Goal: Complete application form

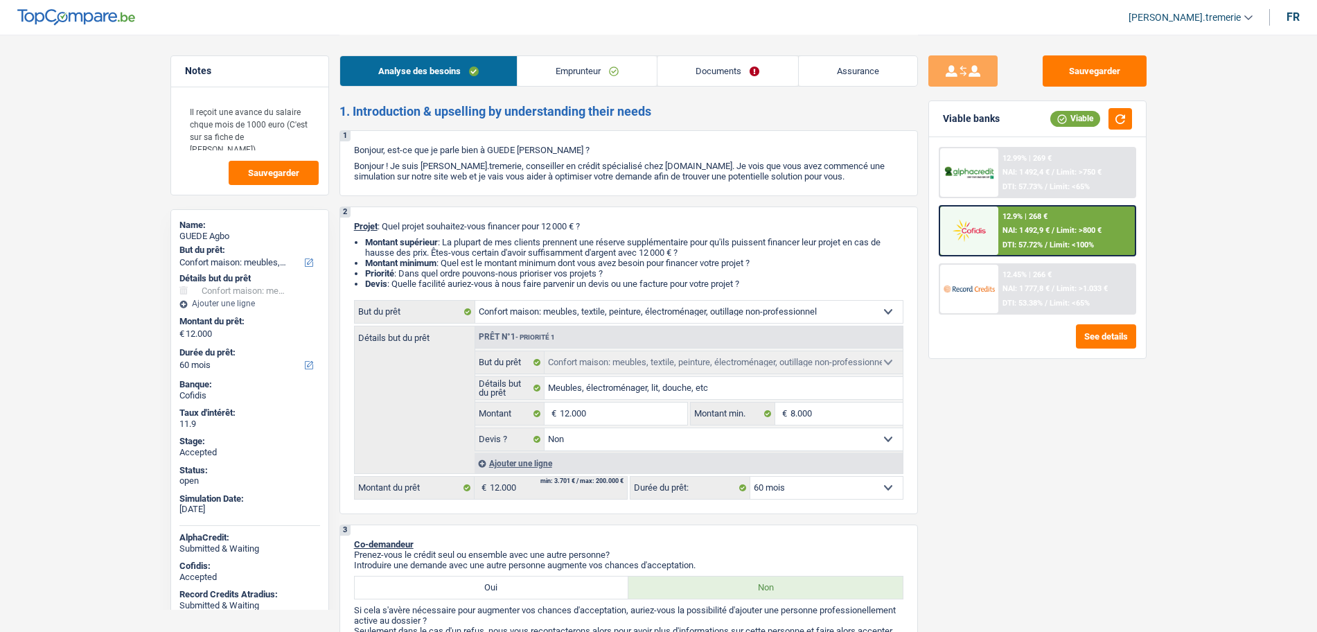
select select "household"
select select "60"
select select "household"
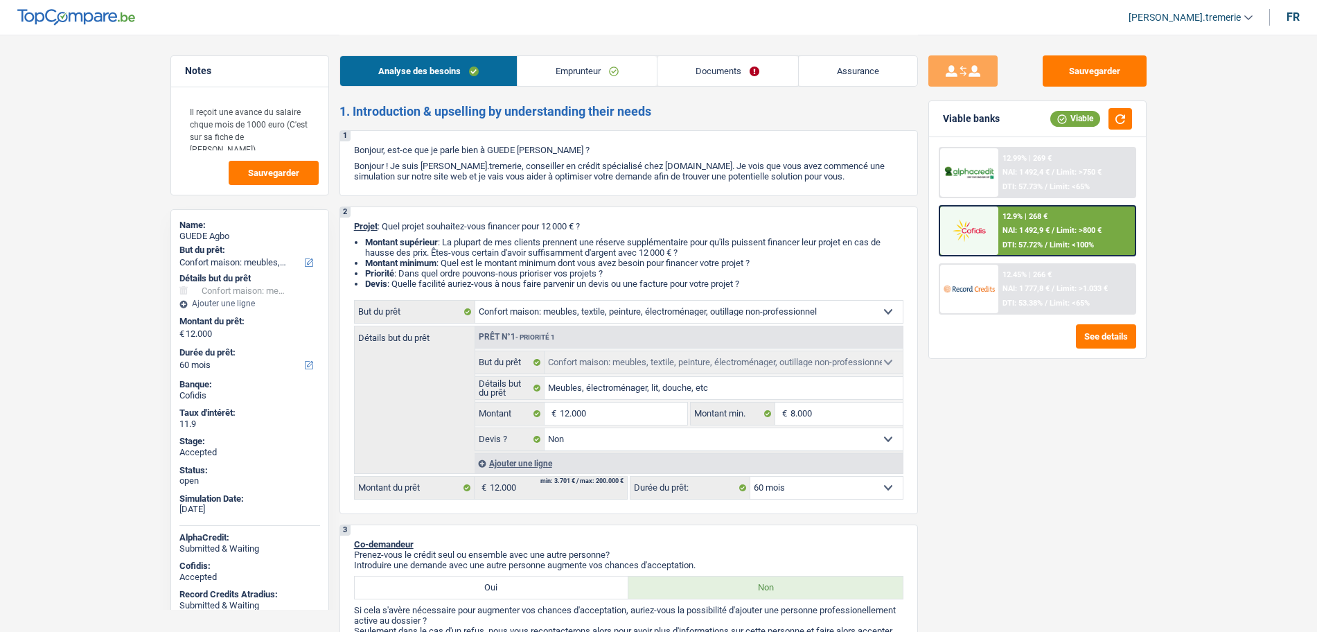
select select "false"
select select "60"
select select "worker"
select select "netSalary"
select select "ownerWithMortgage"
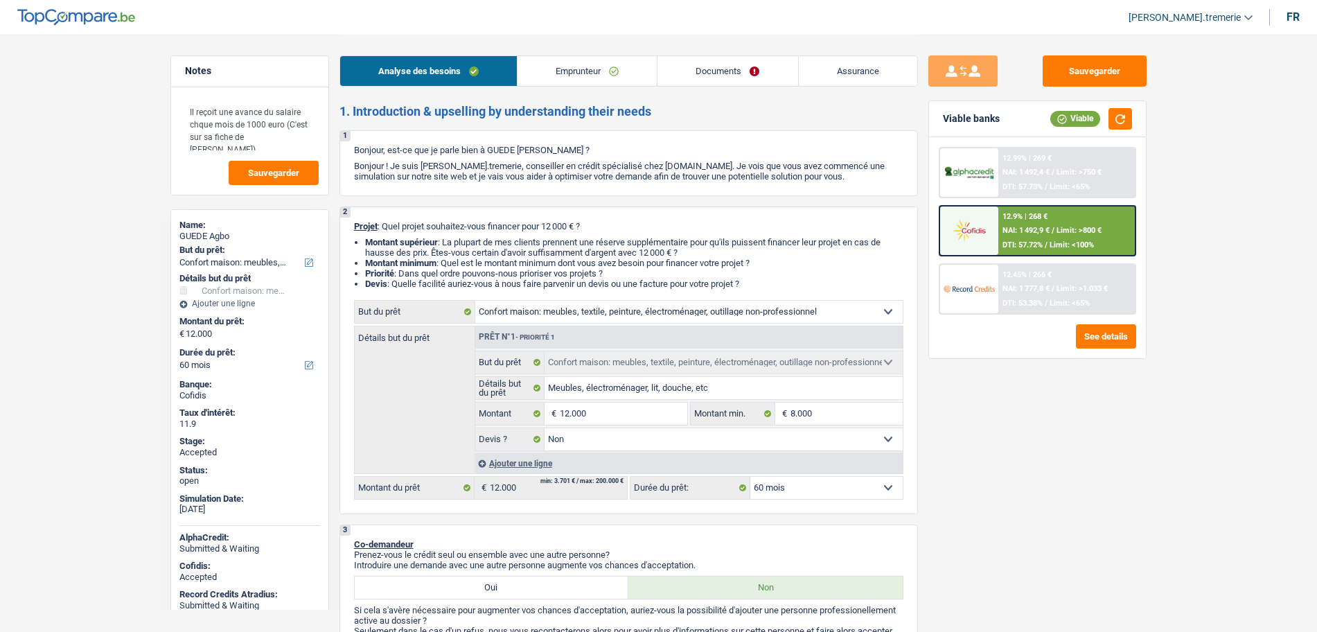
select select "mortgage"
select select "240"
select select "personalLoan"
select select "homeFurnishingOrRelocation"
select select "18"
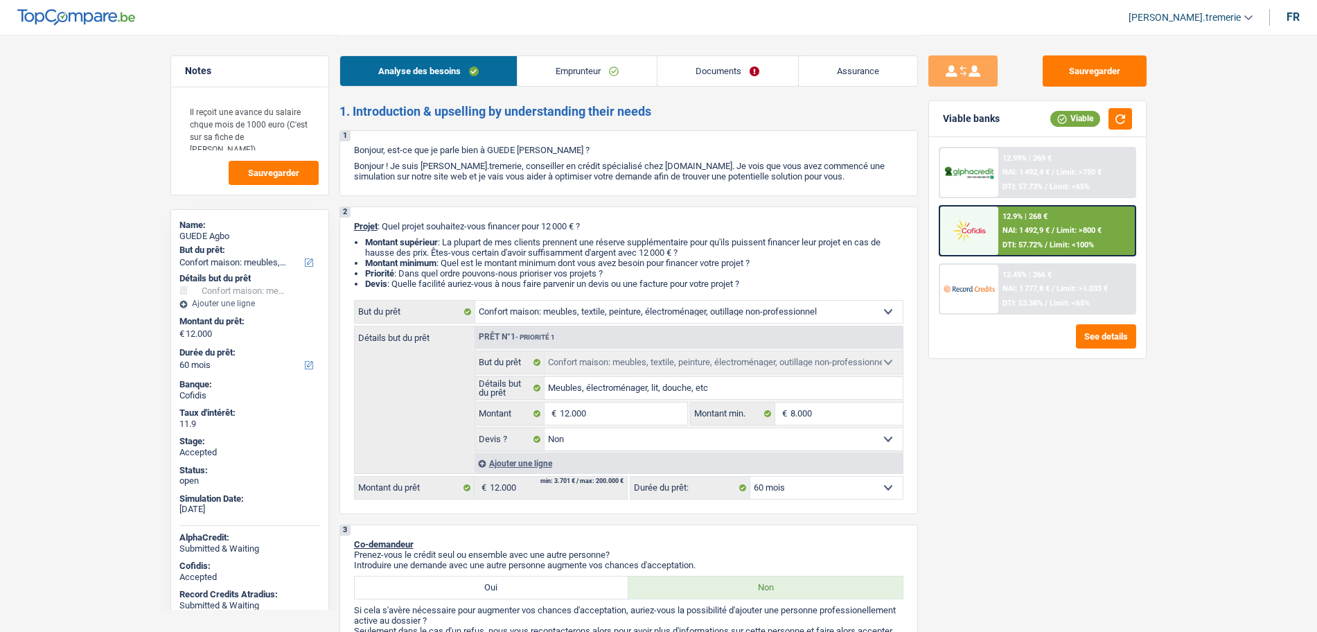
select select "household"
select select "false"
select select "60"
select select "ownerWithMortgage"
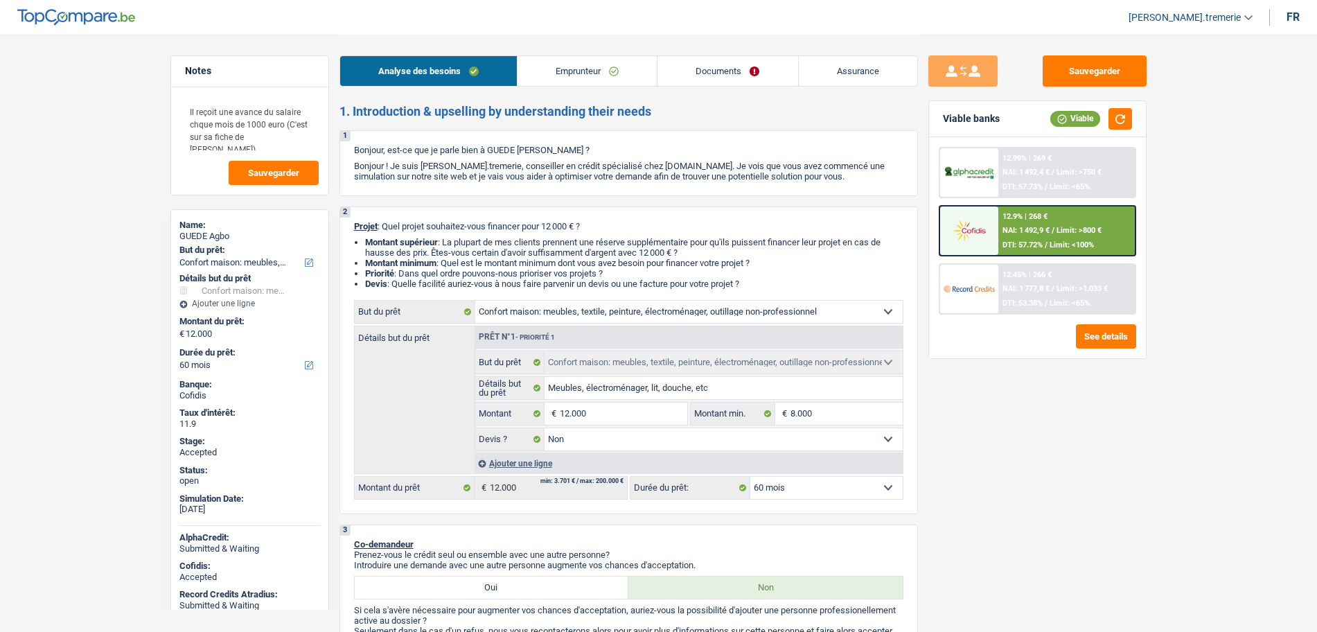
select select "BE"
select select "mortgage"
select select "240"
select select "personalLoan"
select select "homeFurnishingOrRelocation"
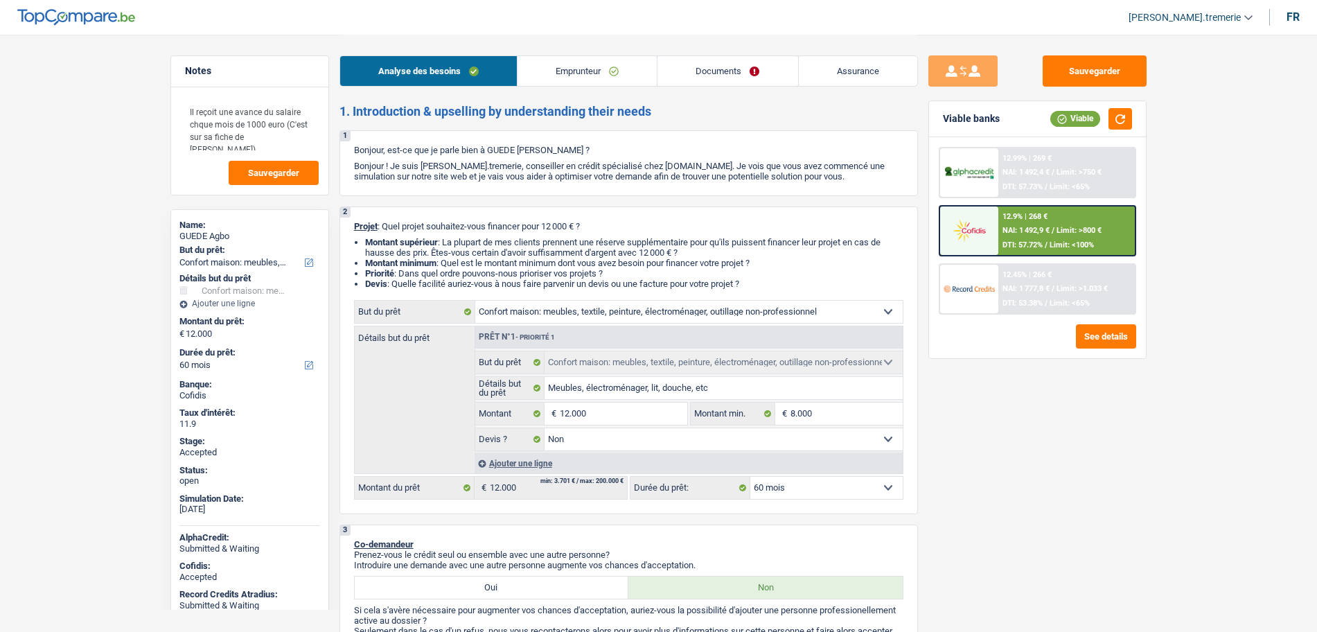
select select "18"
click at [612, 80] on link "Emprunteur" at bounding box center [586, 71] width 139 height 30
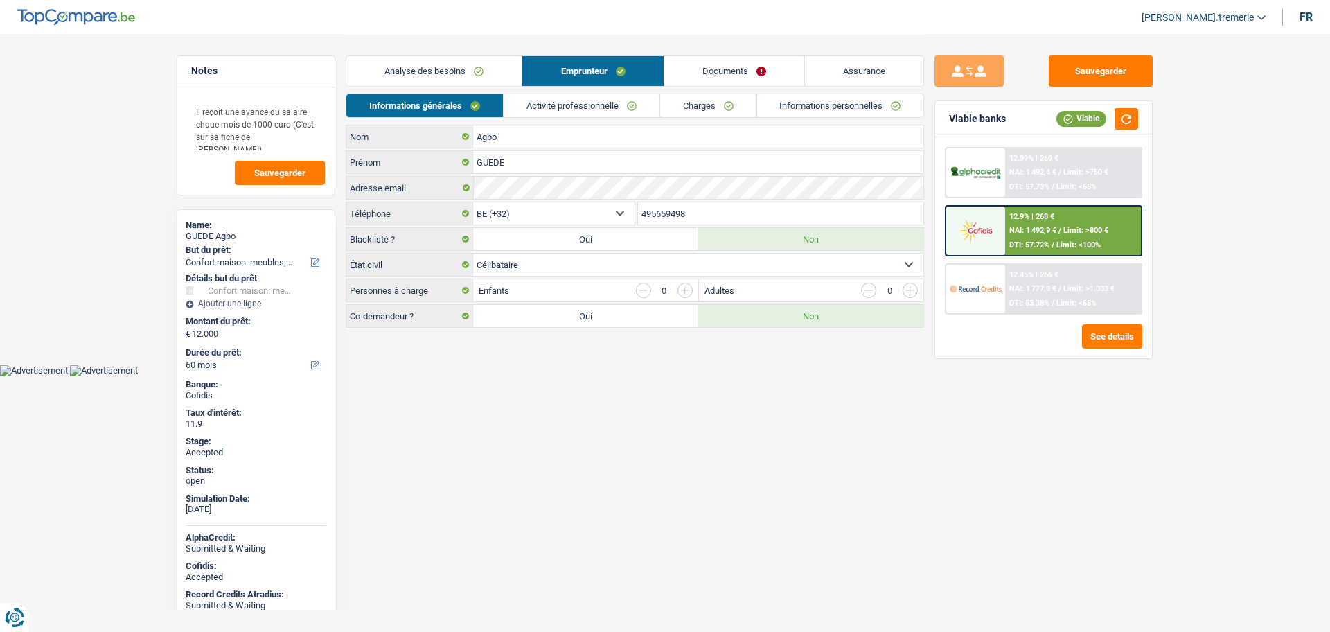
click at [701, 105] on link "Charges" at bounding box center [708, 105] width 96 height 23
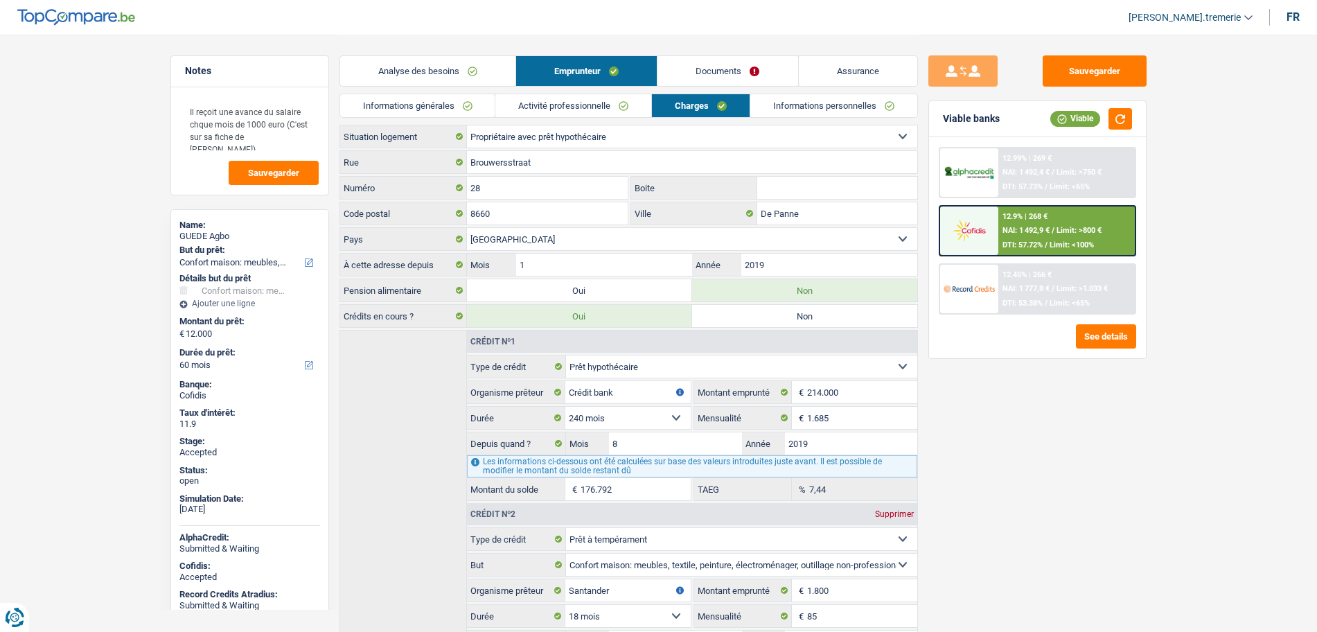
click at [845, 103] on link "Informations personnelles" at bounding box center [833, 105] width 167 height 23
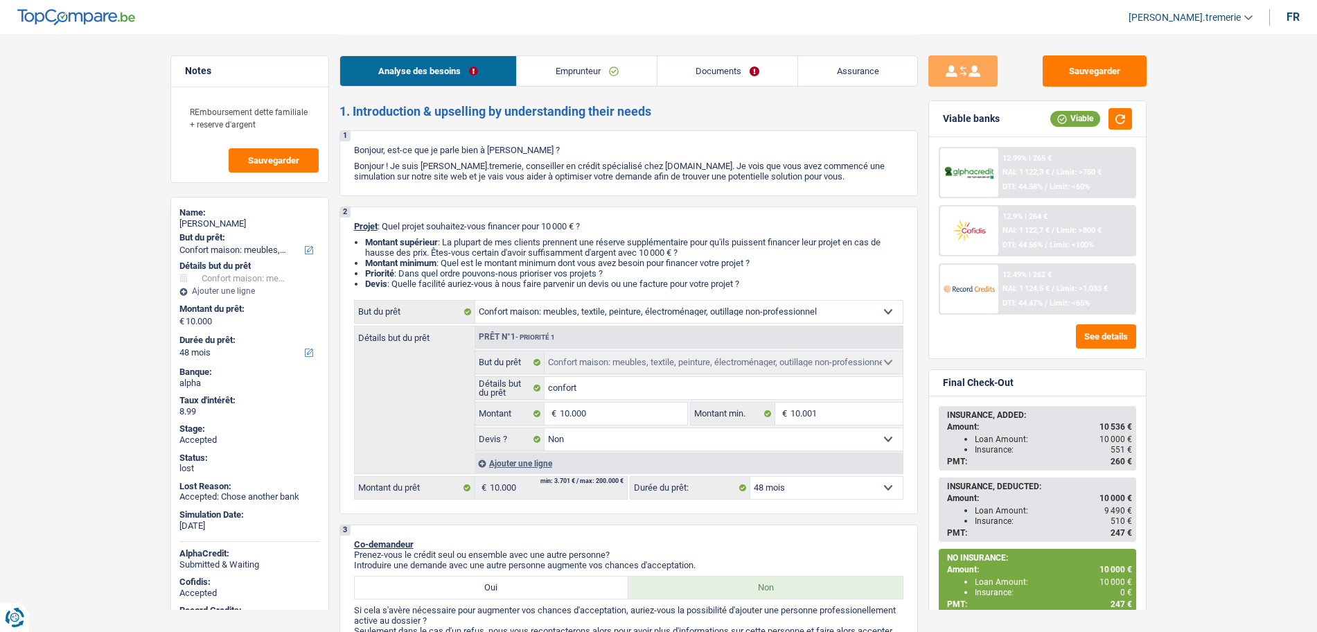
select select "household"
select select "48"
select select "32"
select select "divorced"
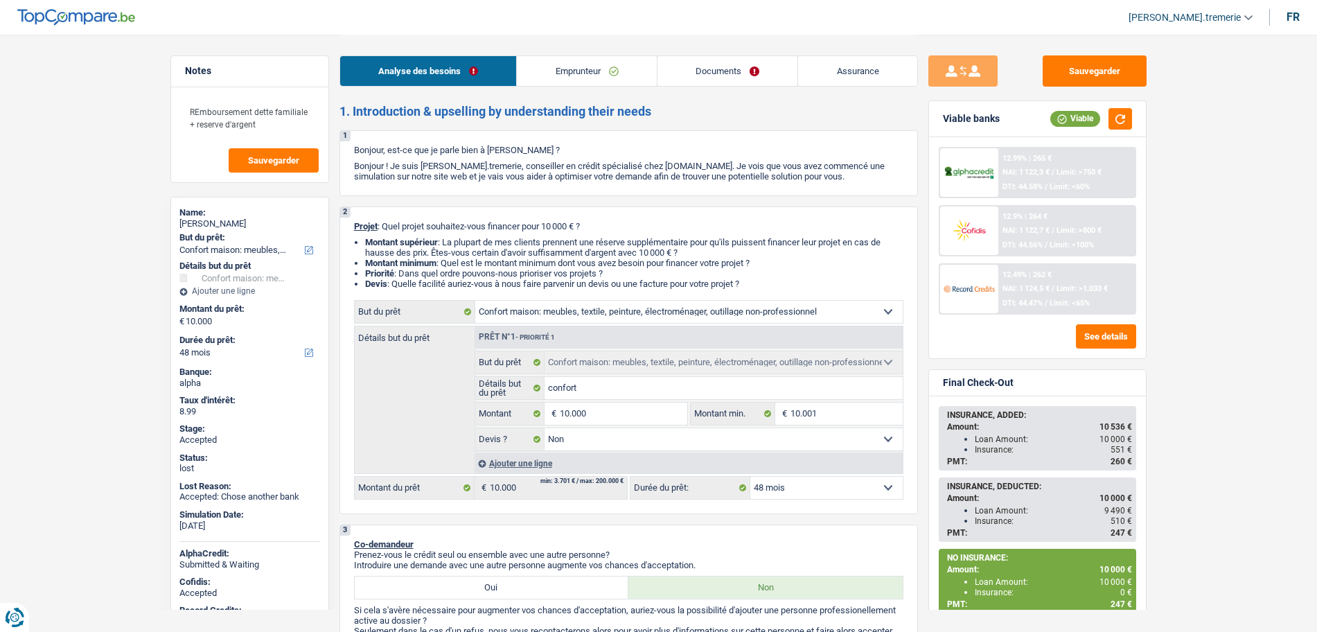
click at [630, 70] on link "Emprunteur" at bounding box center [587, 71] width 140 height 30
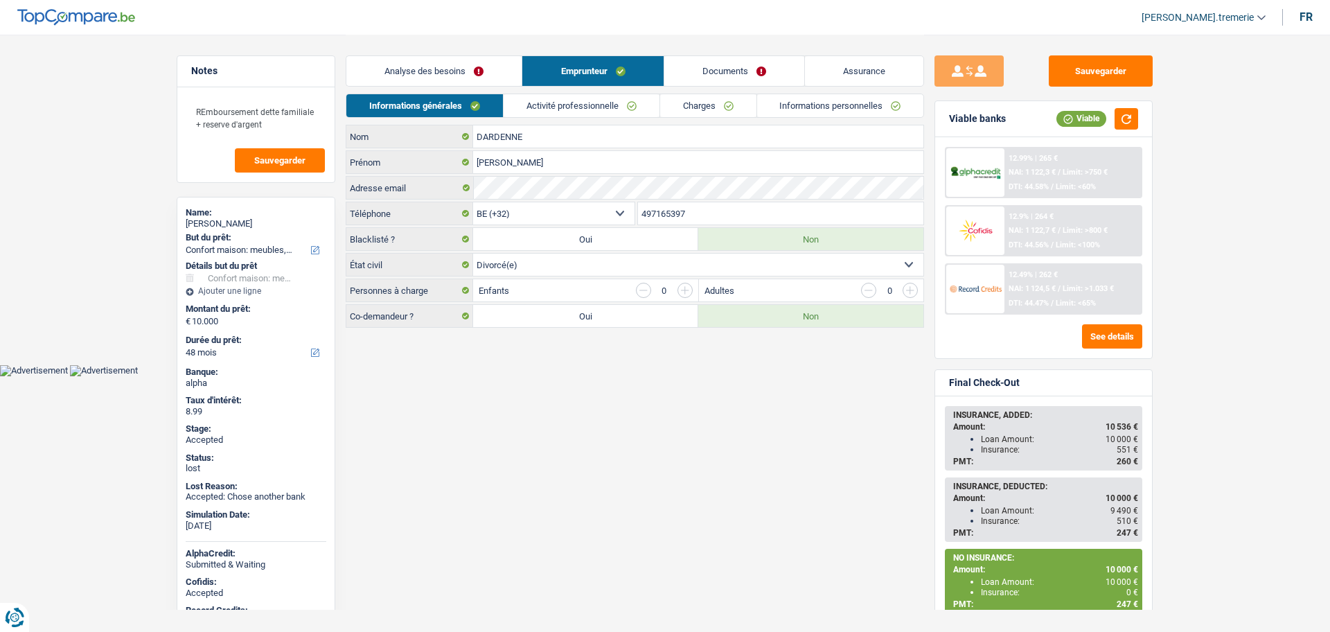
click at [682, 102] on link "Charges" at bounding box center [708, 105] width 96 height 23
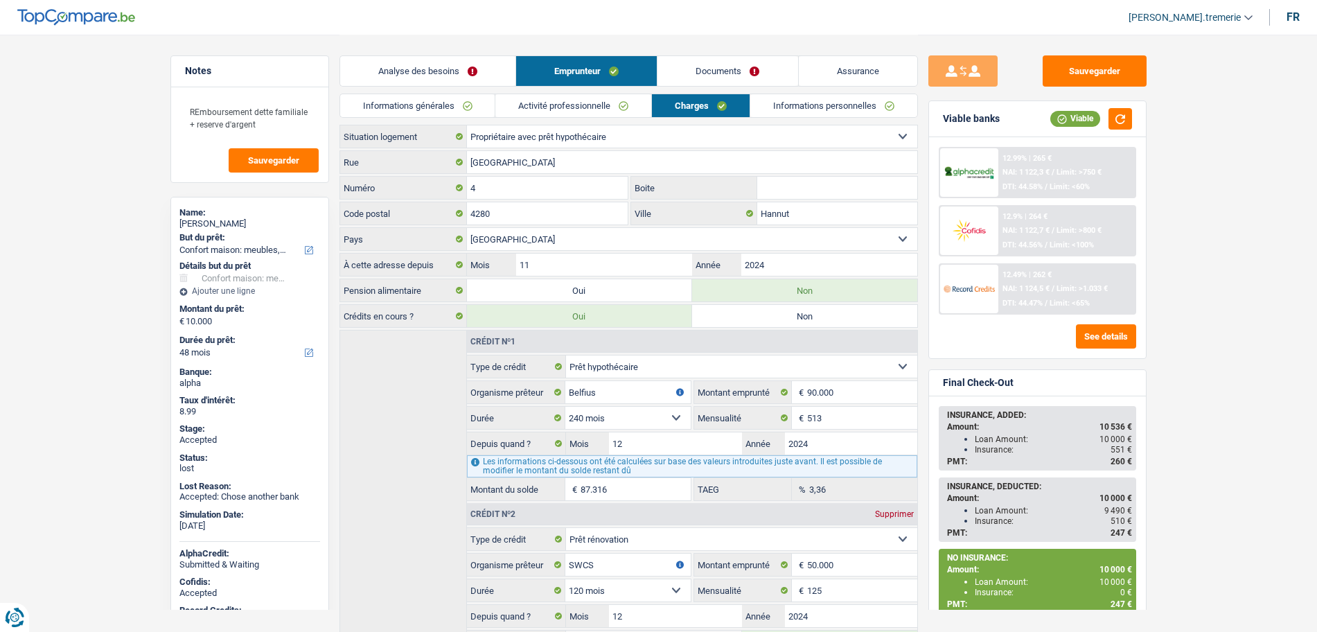
click at [839, 112] on link "Informations personnelles" at bounding box center [833, 105] width 167 height 23
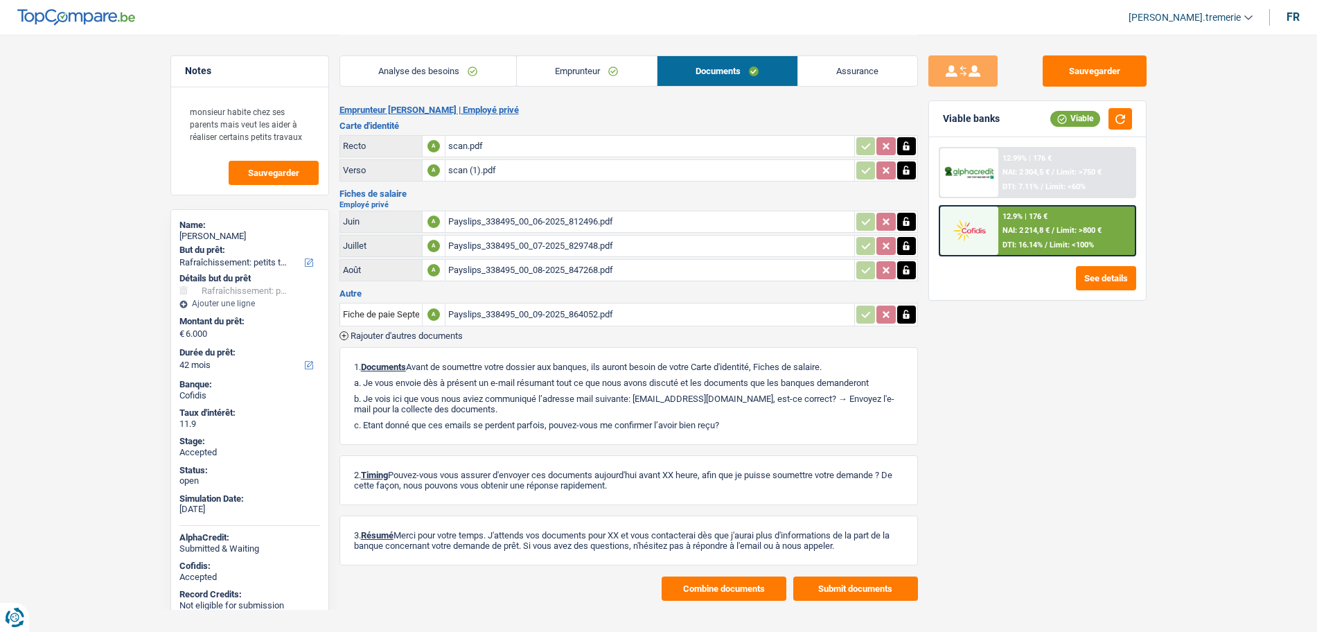
select select "houseOrGarden"
select select "42"
click at [551, 226] on div "Payslips_338495_00_06-2025_812496.pdf" at bounding box center [649, 221] width 403 height 21
click at [601, 66] on link "Emprunteur" at bounding box center [587, 71] width 140 height 30
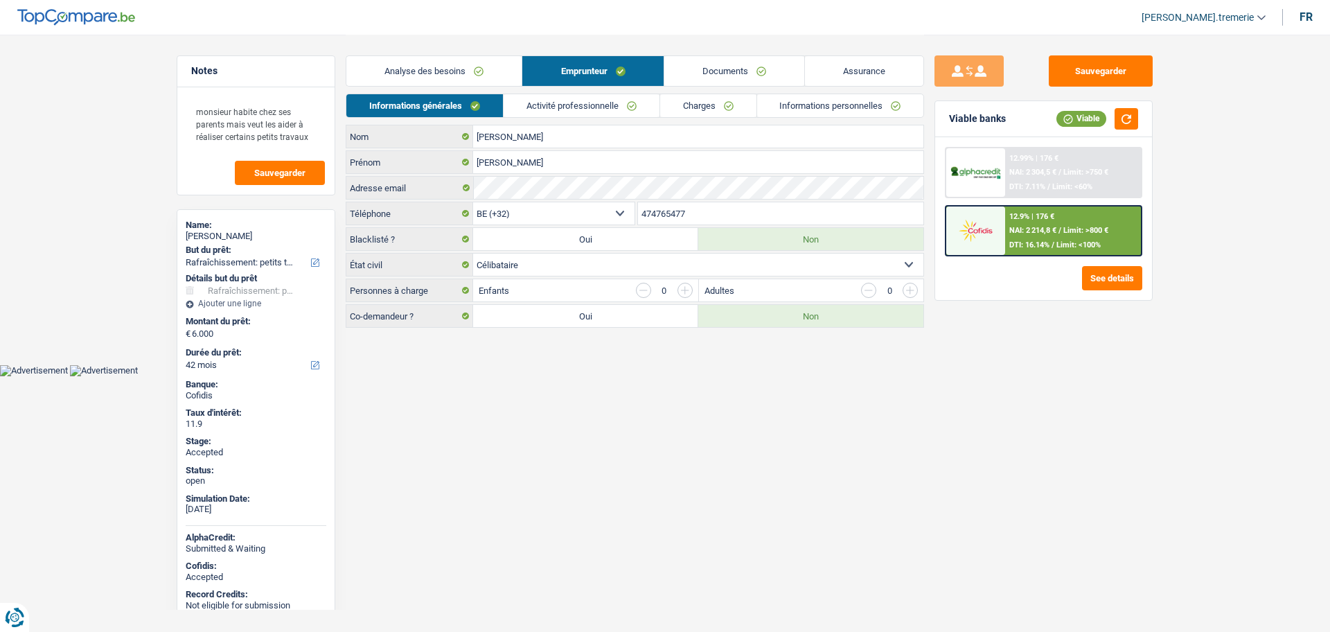
click at [691, 100] on link "Charges" at bounding box center [708, 105] width 96 height 23
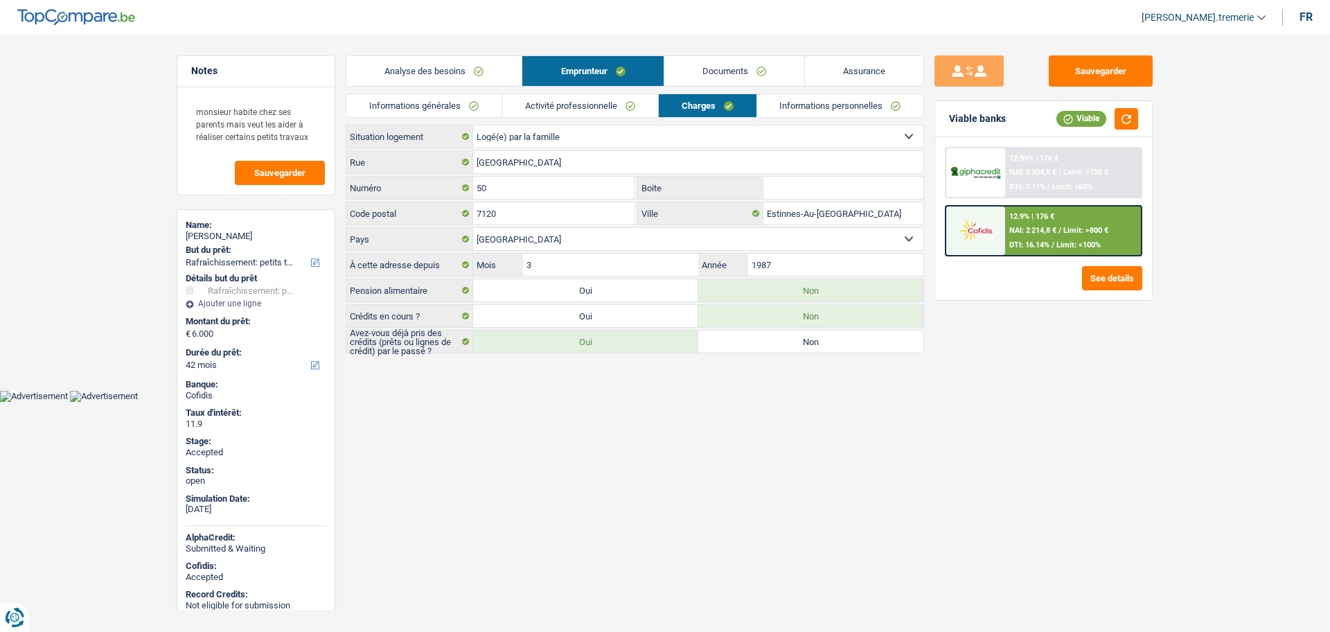
click at [837, 104] on link "Informations personnelles" at bounding box center [840, 105] width 167 height 23
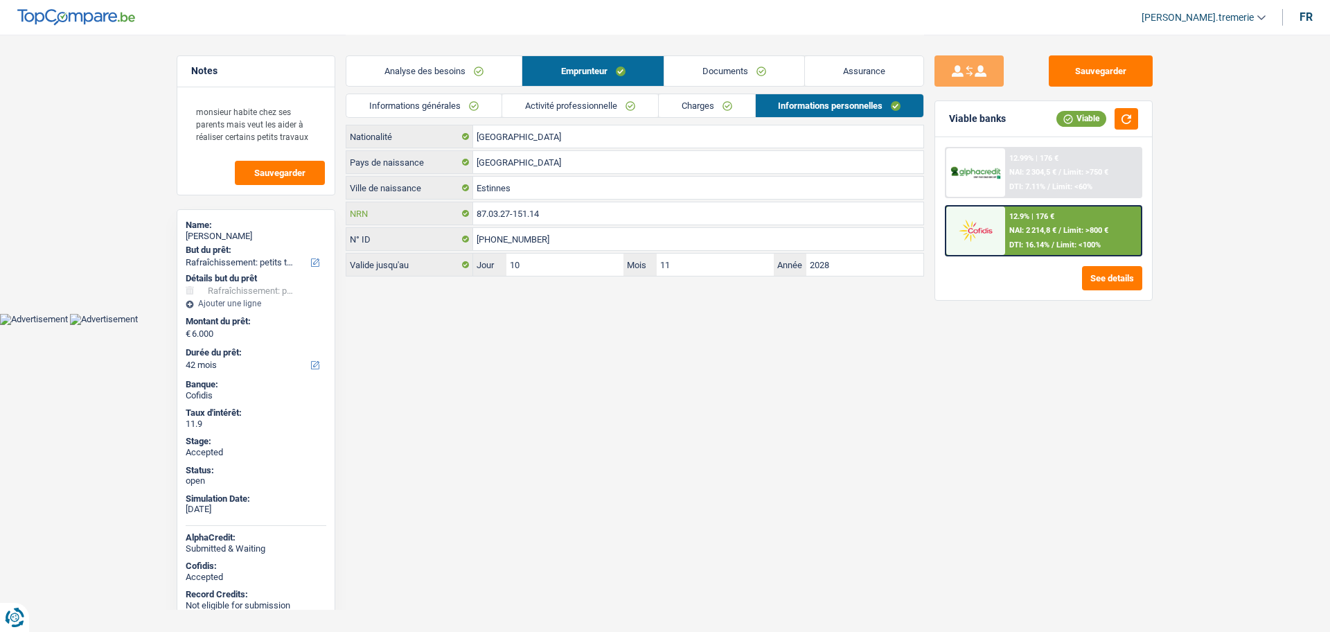
drag, startPoint x: 562, startPoint y: 209, endPoint x: 472, endPoint y: 208, distance: 90.0
click at [472, 208] on div "87.03.27-151.14 NRN" at bounding box center [634, 213] width 577 height 22
